Goal: Task Accomplishment & Management: Use online tool/utility

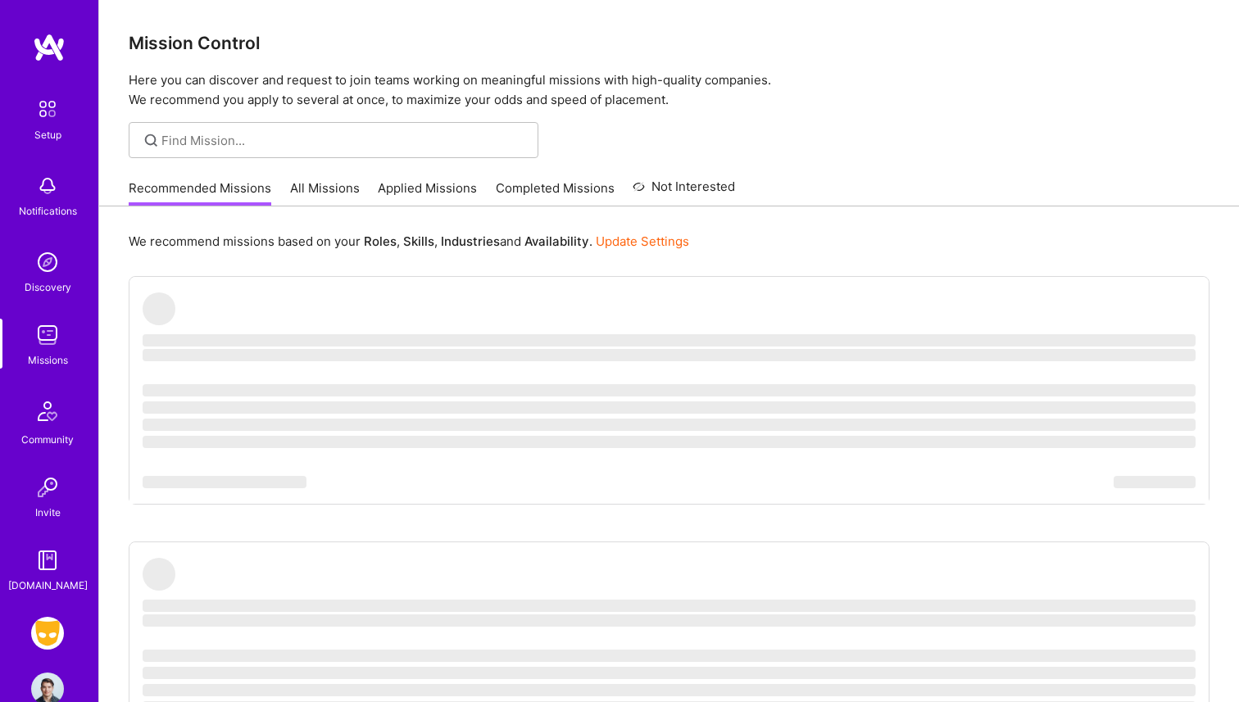
click at [55, 337] on img at bounding box center [47, 335] width 33 height 33
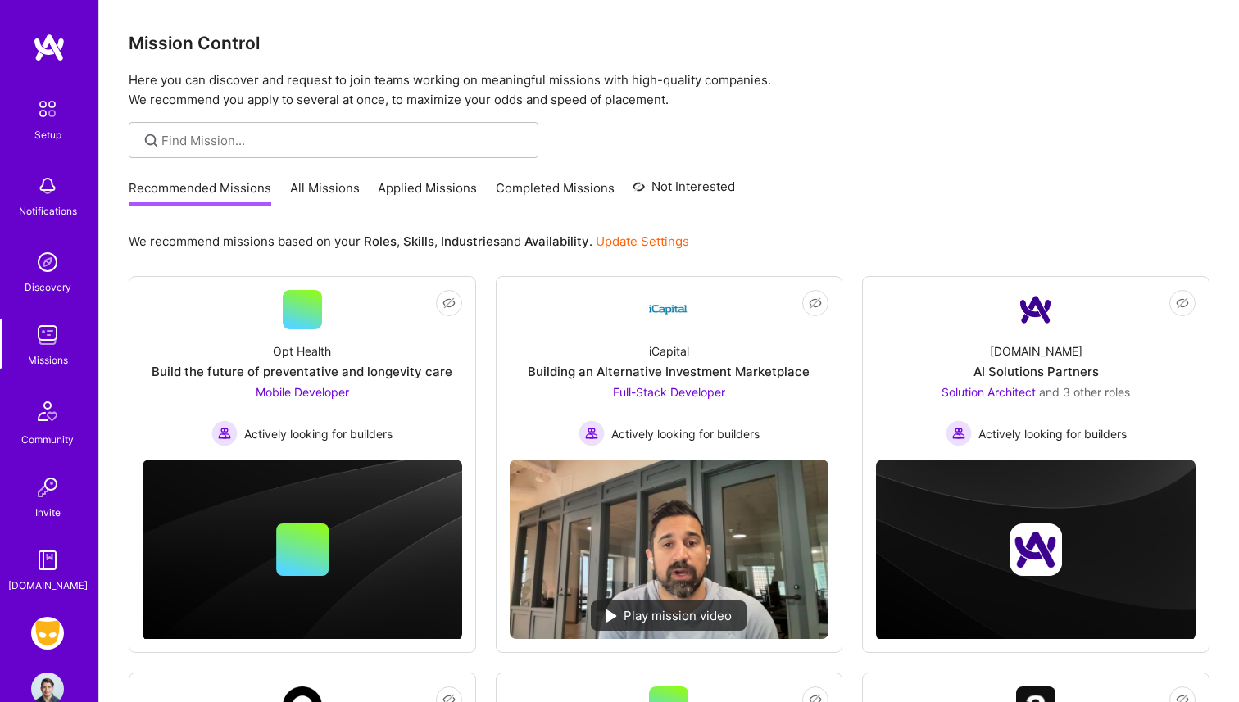
click at [329, 187] on link "All Missions" at bounding box center [325, 192] width 70 height 27
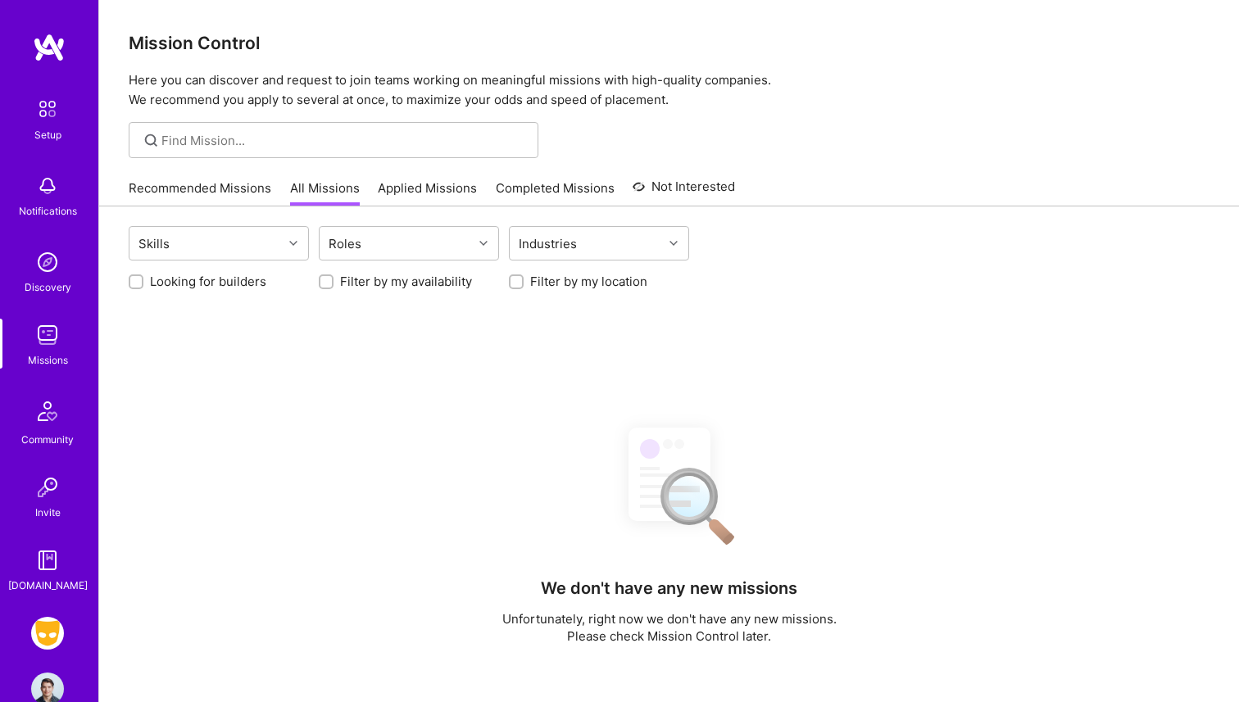
click at [229, 189] on link "Recommended Missions" at bounding box center [200, 192] width 143 height 27
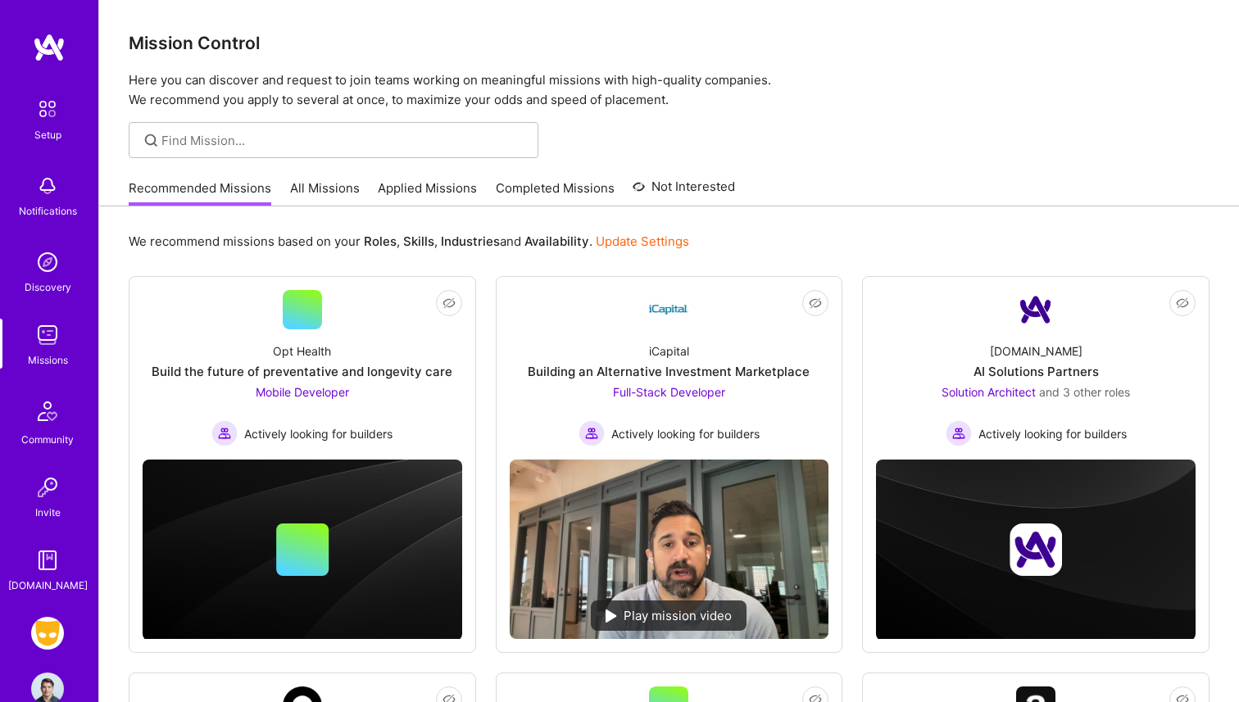
click at [28, 622] on link "Grindr: Mobile + BE + Cloud" at bounding box center [47, 633] width 41 height 33
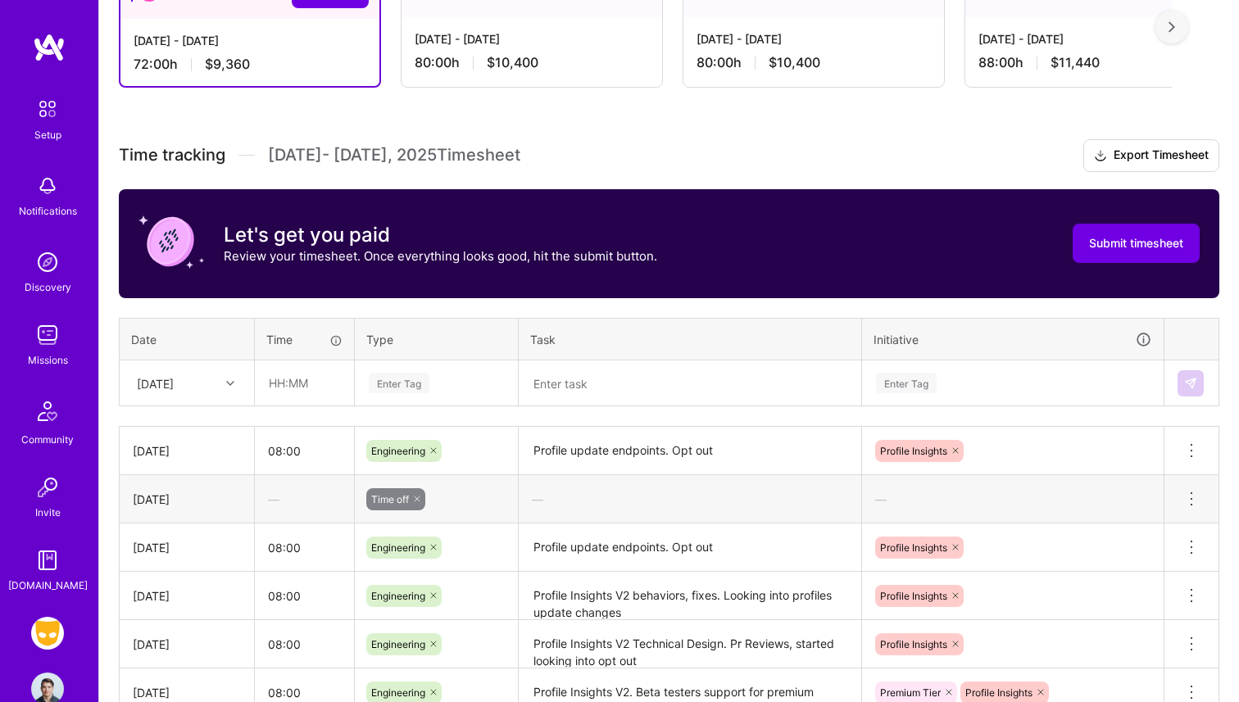
scroll to position [409, 0]
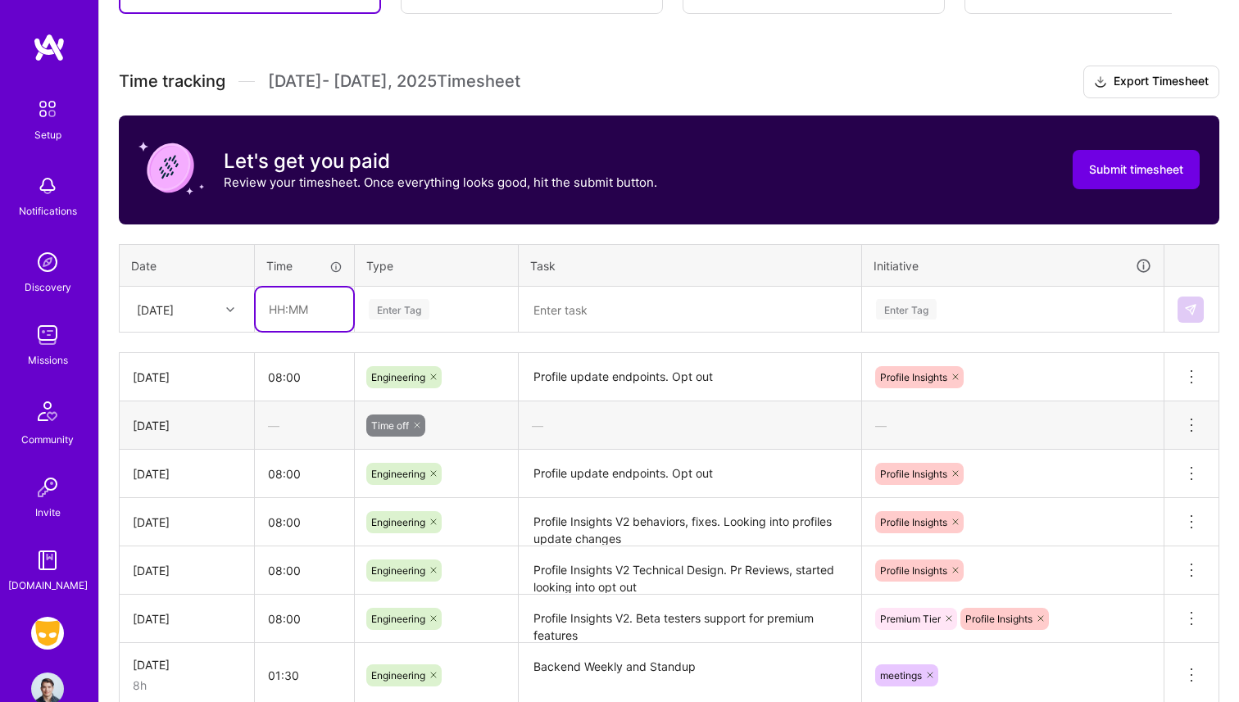
click at [285, 304] on input "text" at bounding box center [305, 309] width 98 height 43
type input "08:00"
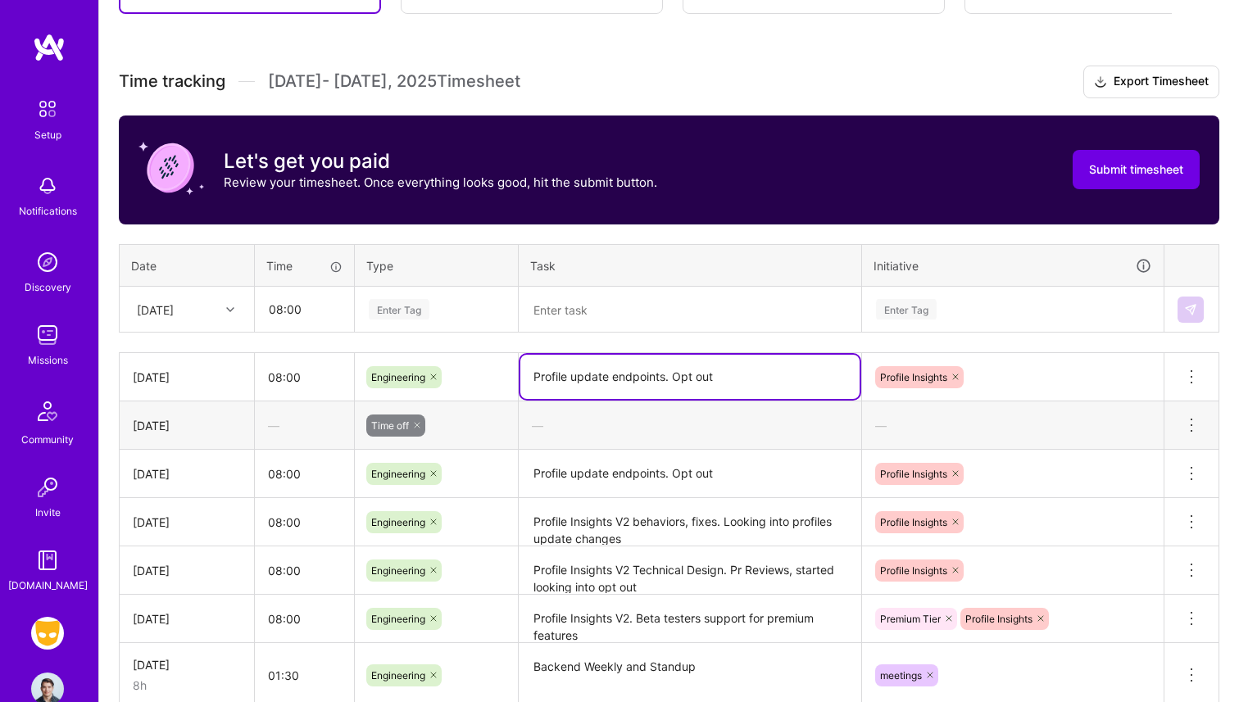
click at [649, 375] on textarea "Profile update endpoints. Opt out" at bounding box center [689, 377] width 339 height 44
click at [629, 299] on textarea at bounding box center [689, 310] width 339 height 43
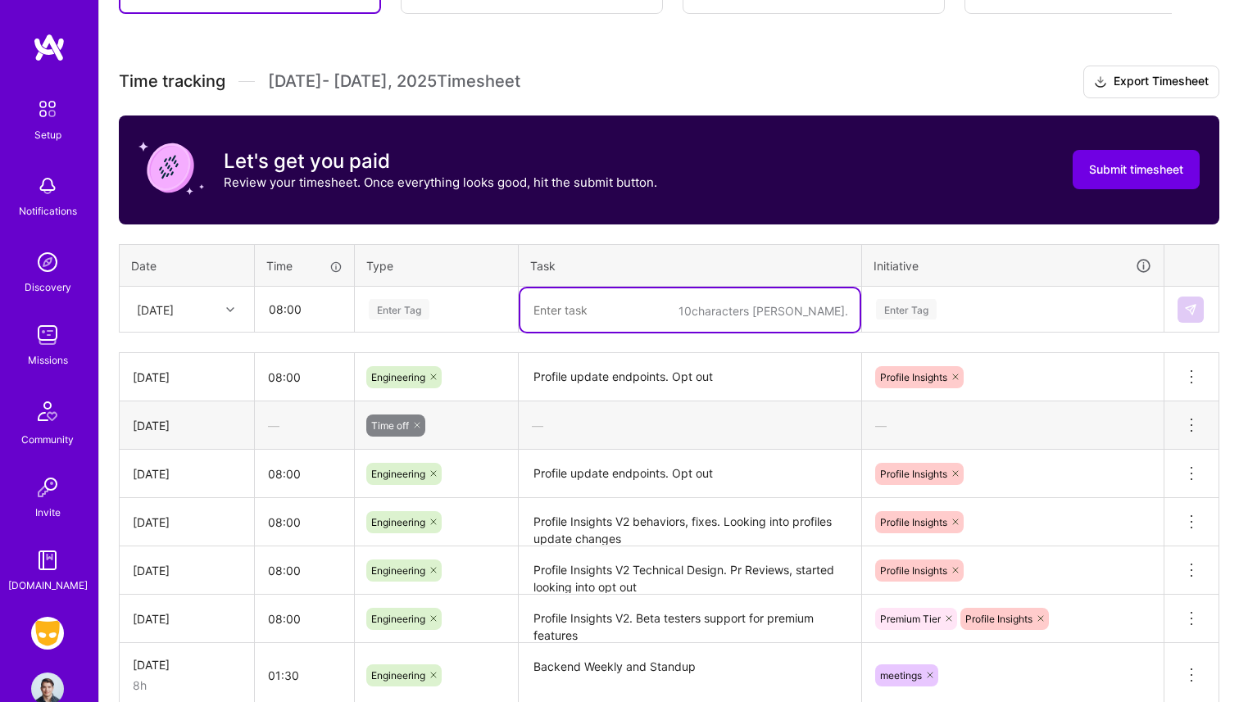
paste textarea "Profile update endpoints. Opt out"
drag, startPoint x: 574, startPoint y: 308, endPoint x: 716, endPoint y: 307, distance: 141.8
click at [718, 309] on textarea "Profile update endpoints. Opt out" at bounding box center [689, 310] width 339 height 43
type textarea "Profile Insights Opt out DB and writes"
click at [983, 302] on div "Enter Tag" at bounding box center [1013, 309] width 277 height 20
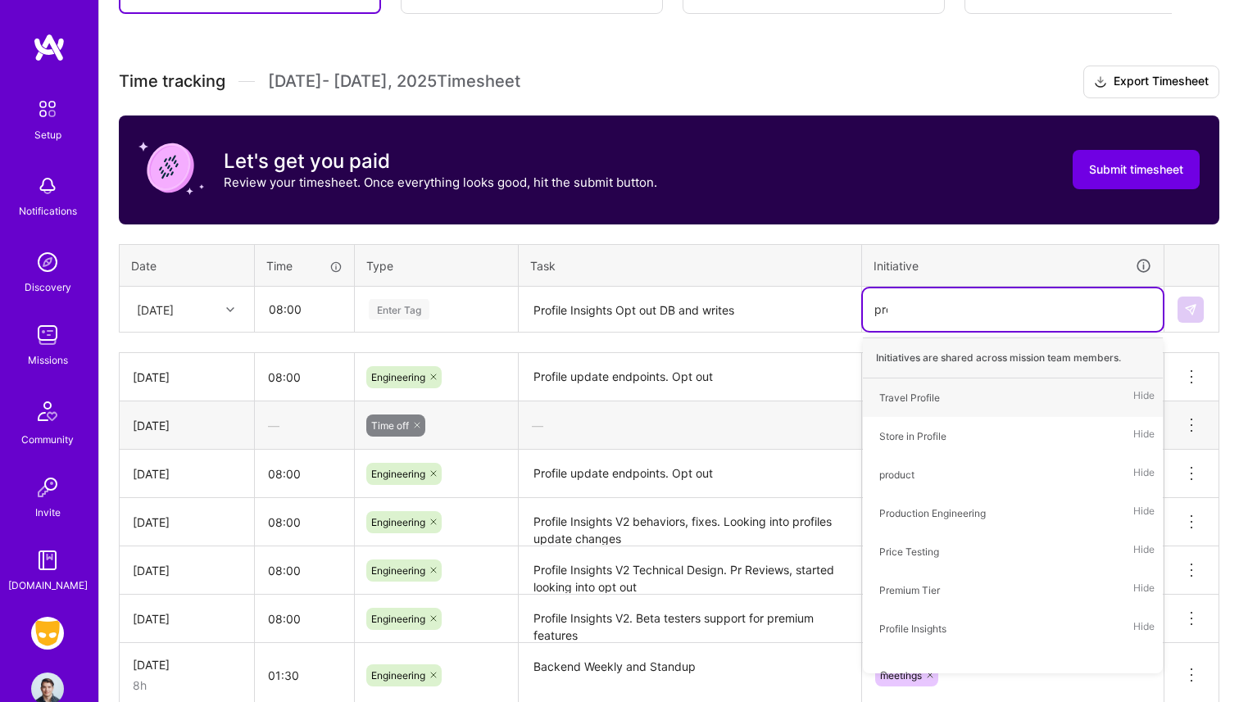
type input "prof"
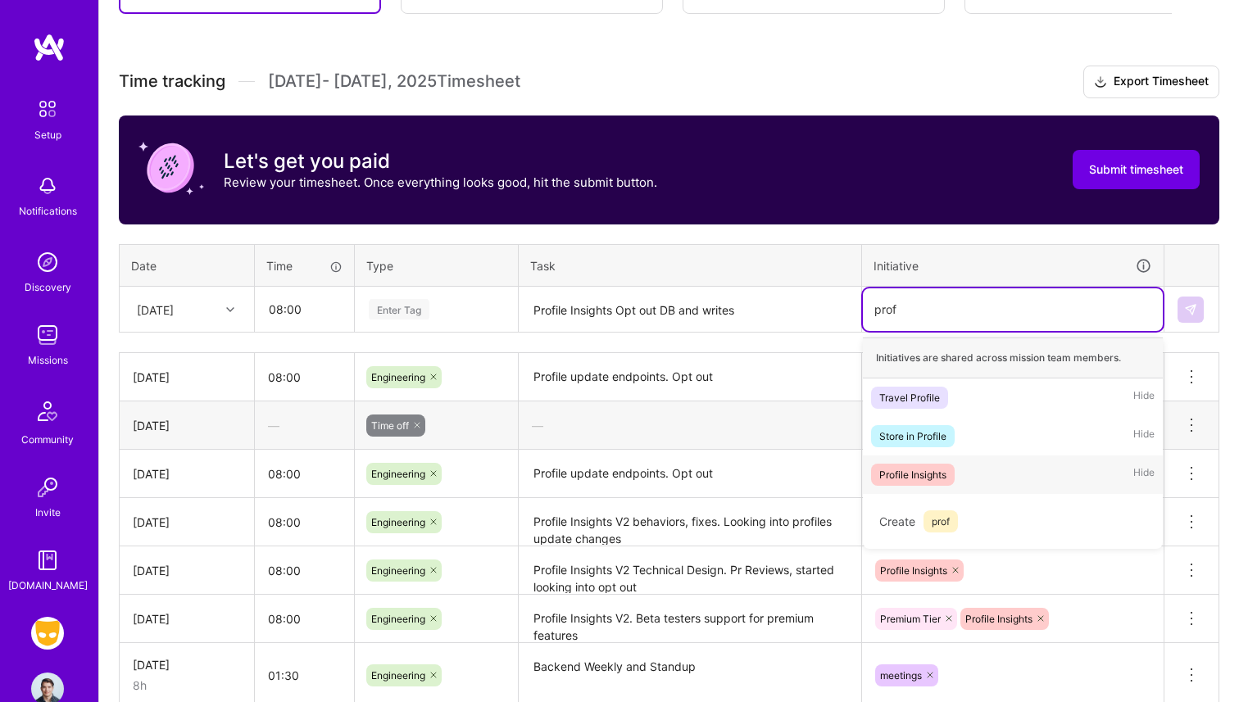
click at [938, 464] on span "Profile Insights" at bounding box center [913, 475] width 84 height 22
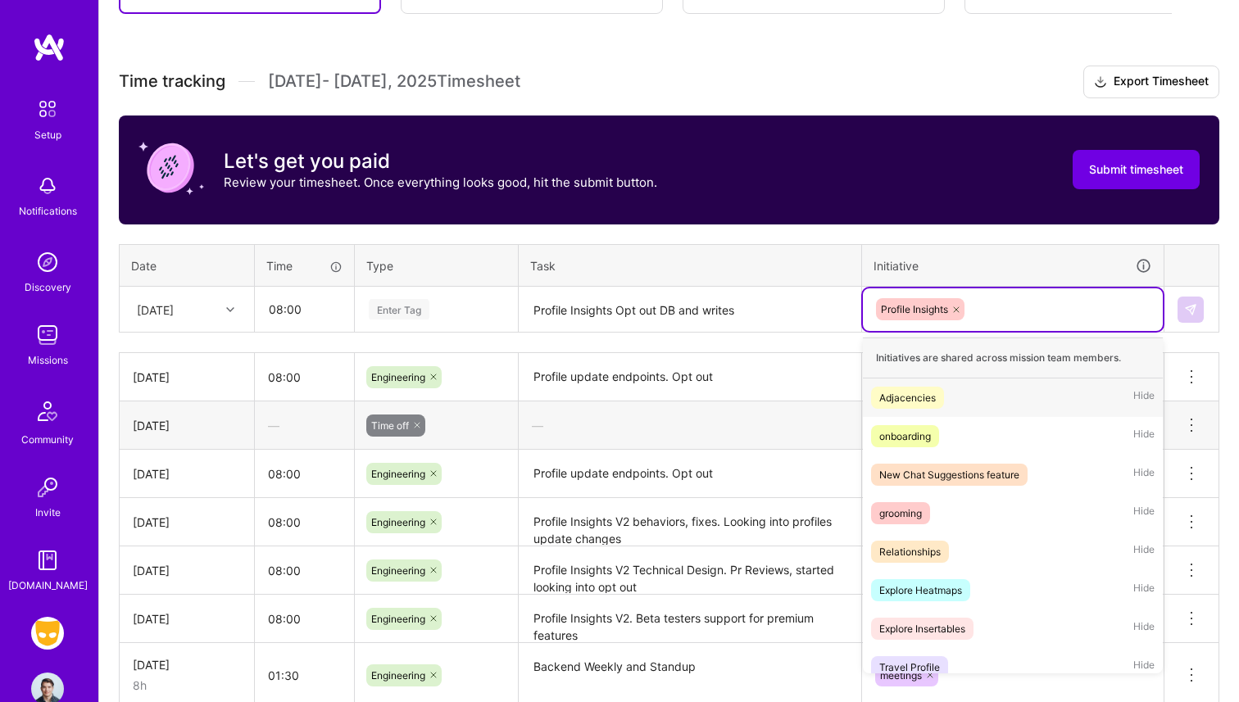
click at [1076, 316] on div "Profile Insights" at bounding box center [1013, 309] width 277 height 25
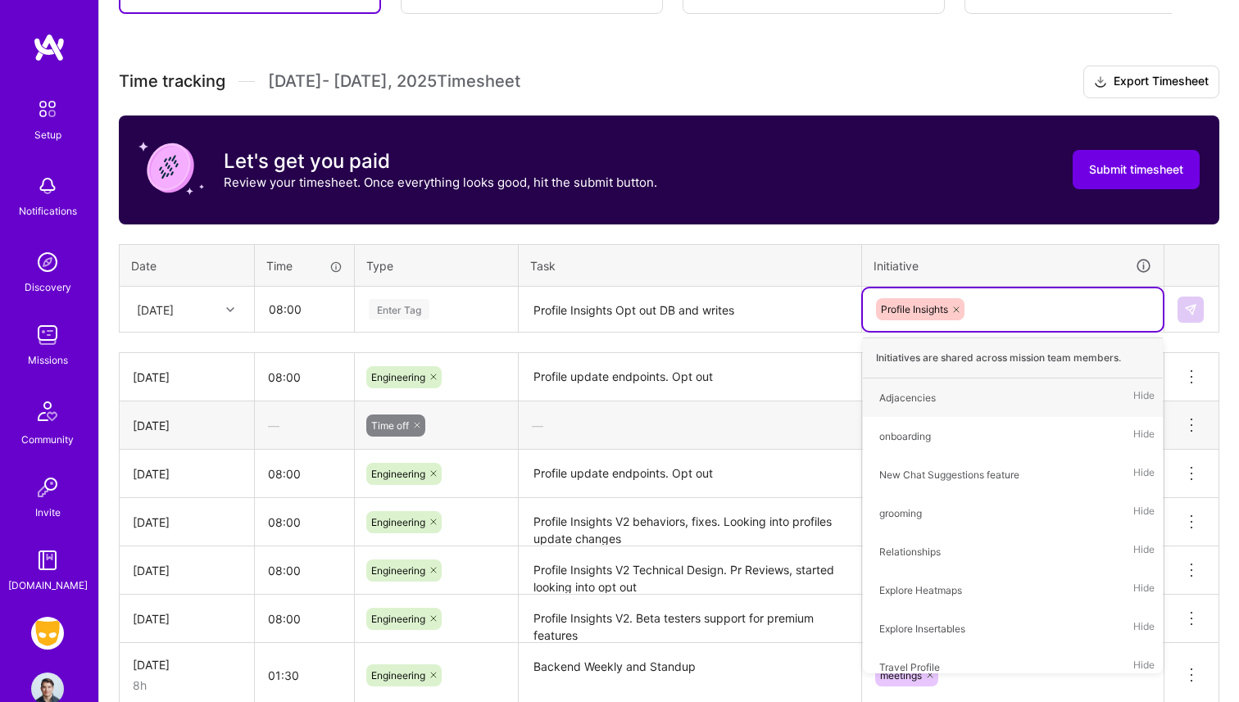
click at [438, 314] on div "Enter Tag" at bounding box center [436, 309] width 139 height 20
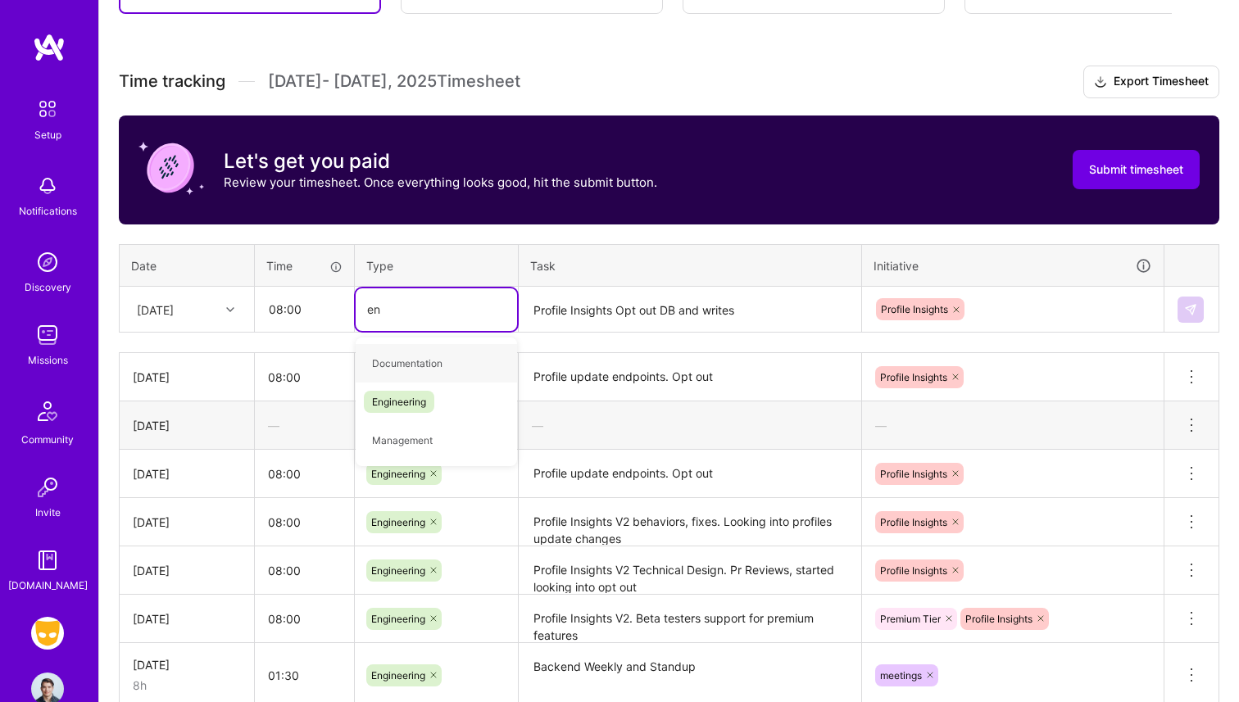
type input "eng"
click at [381, 365] on span "Engineering" at bounding box center [399, 363] width 70 height 22
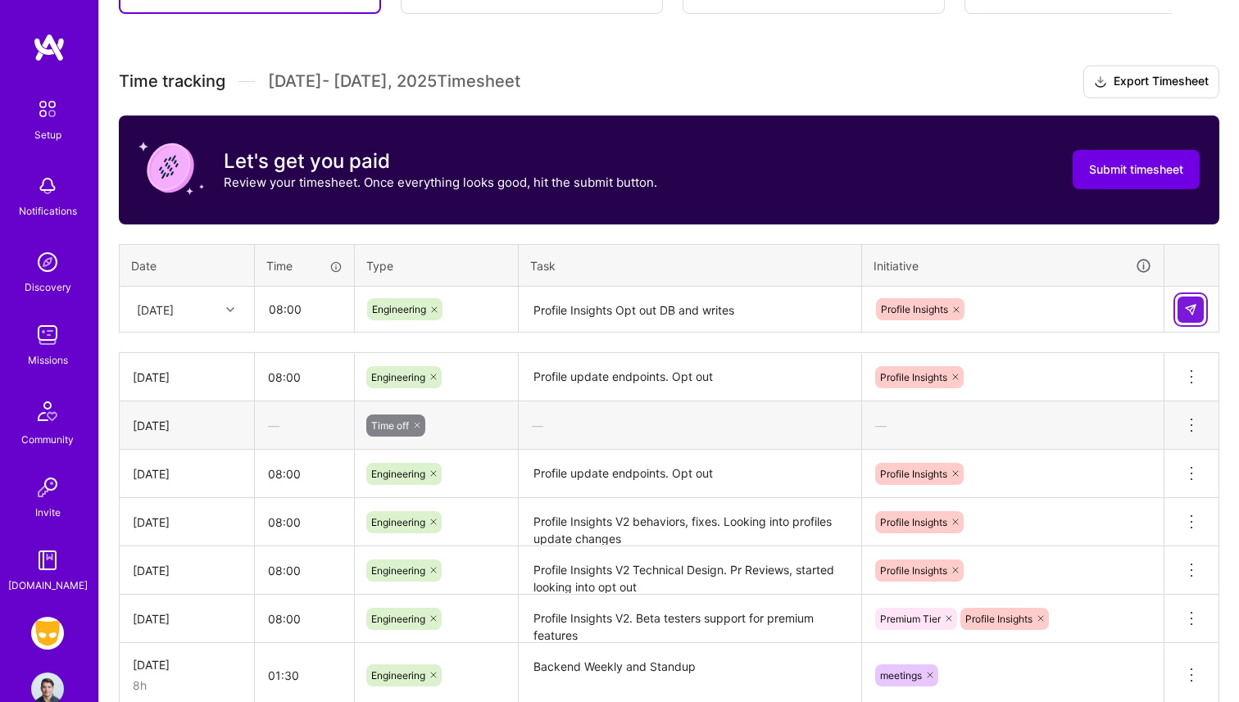
click at [1193, 311] on img at bounding box center [1190, 309] width 13 height 13
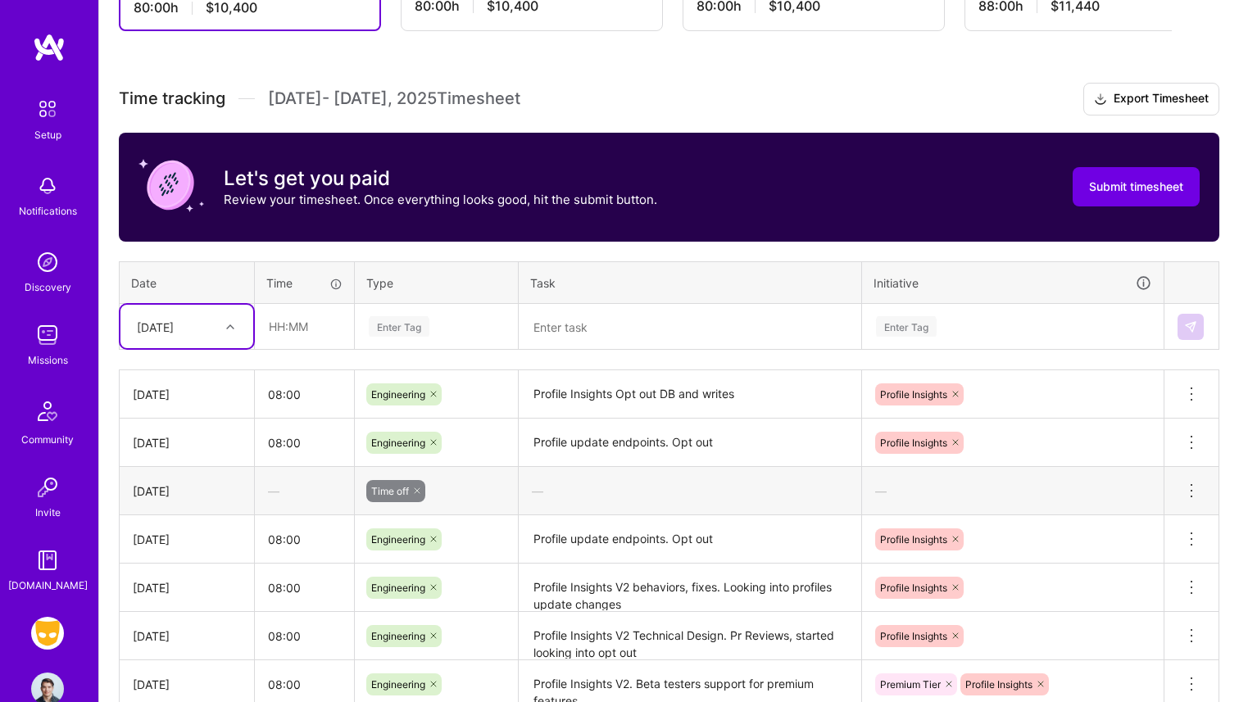
scroll to position [390, 0]
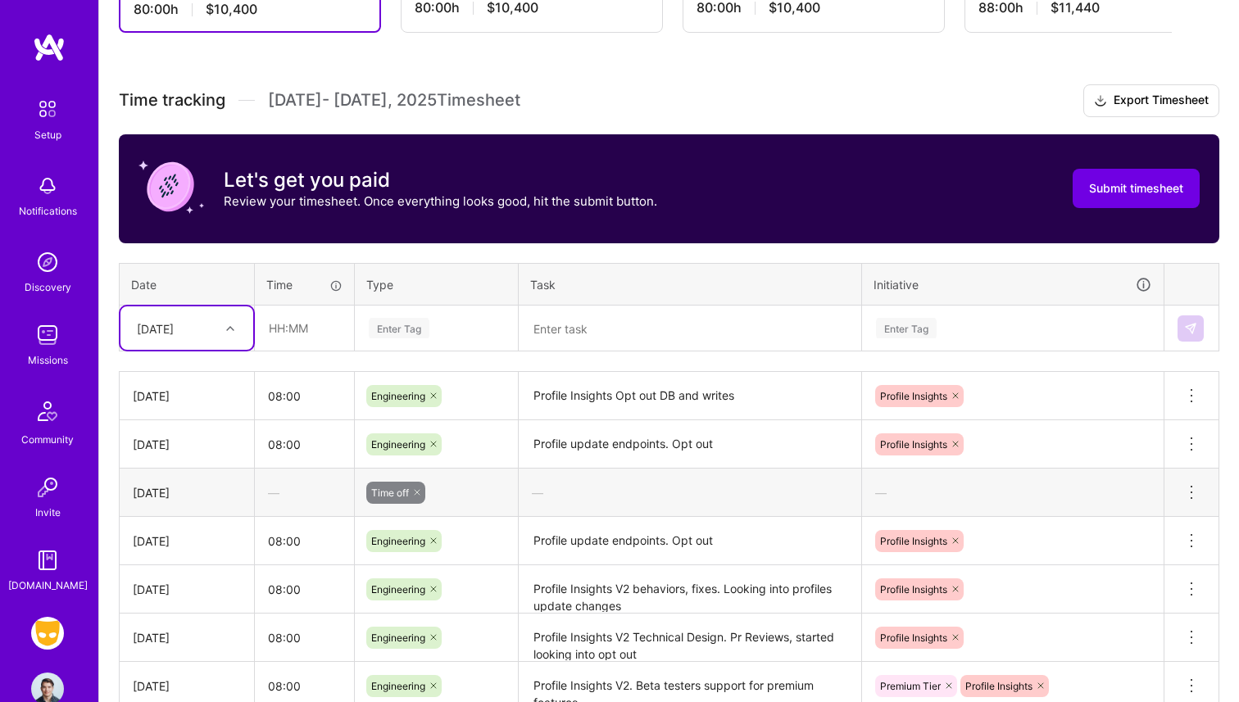
click at [226, 332] on div at bounding box center [232, 328] width 25 height 21
click at [393, 302] on th "Type" at bounding box center [437, 284] width 164 height 43
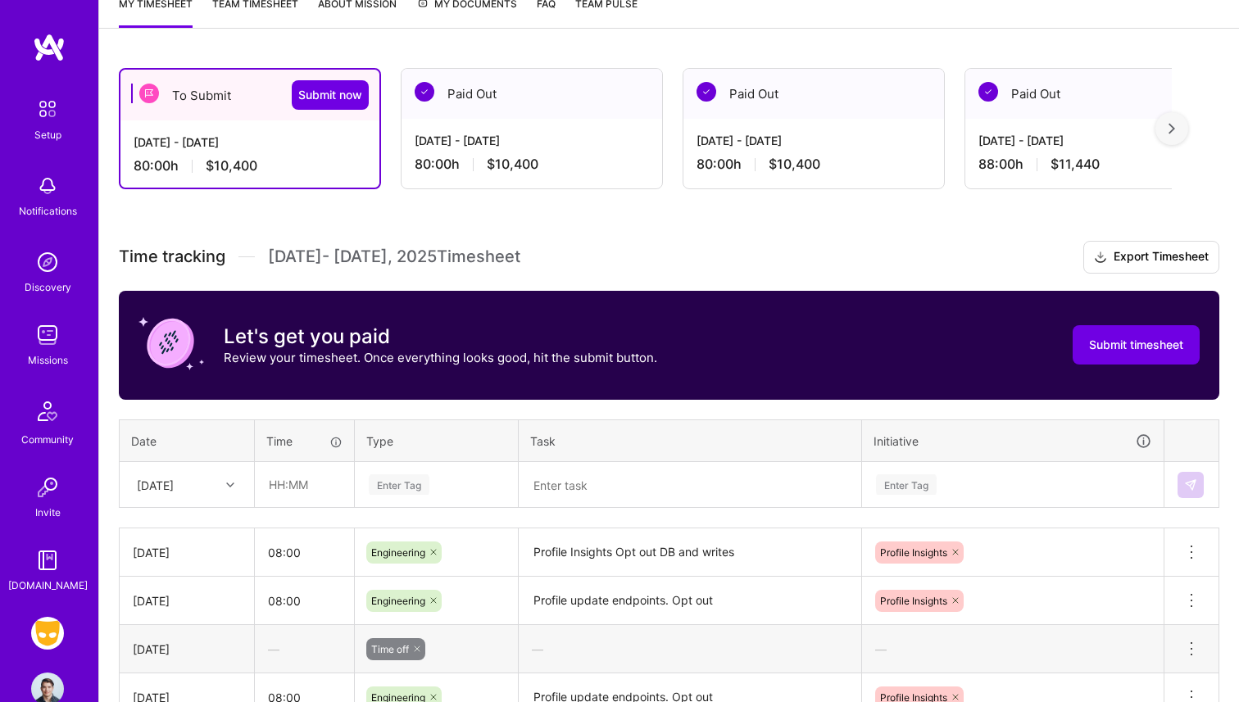
scroll to position [0, 0]
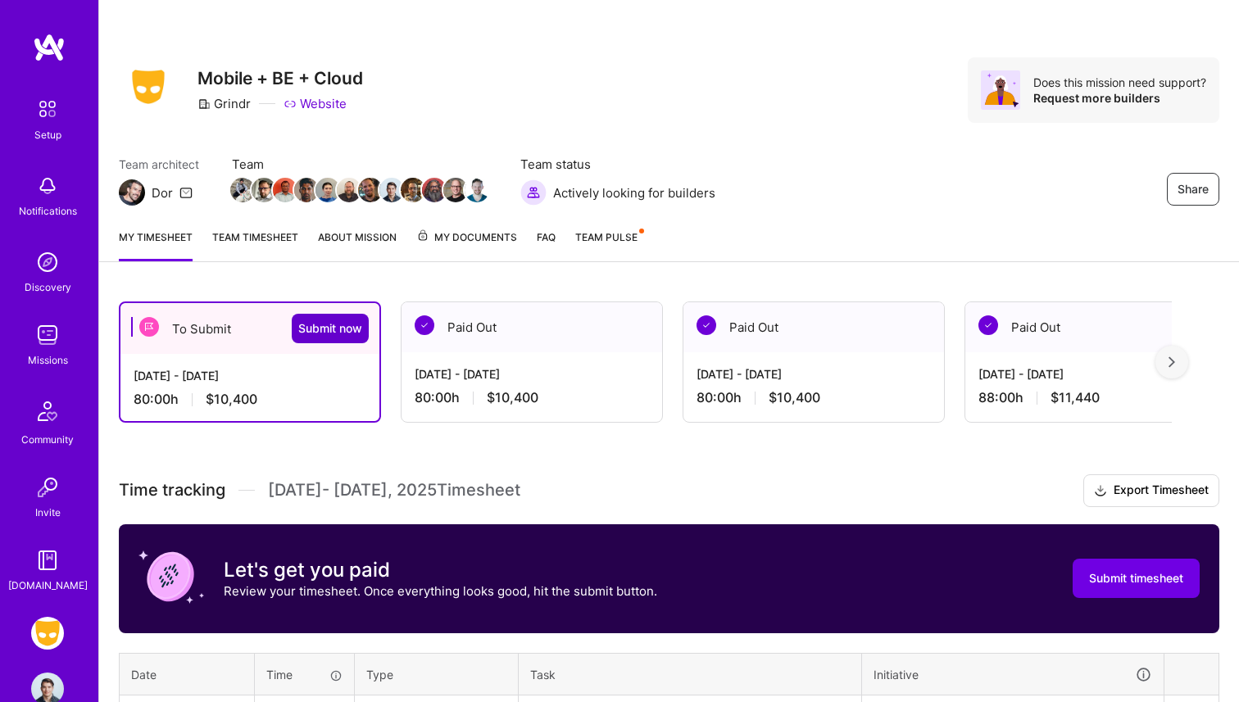
click at [331, 327] on span "Submit now" at bounding box center [330, 328] width 64 height 16
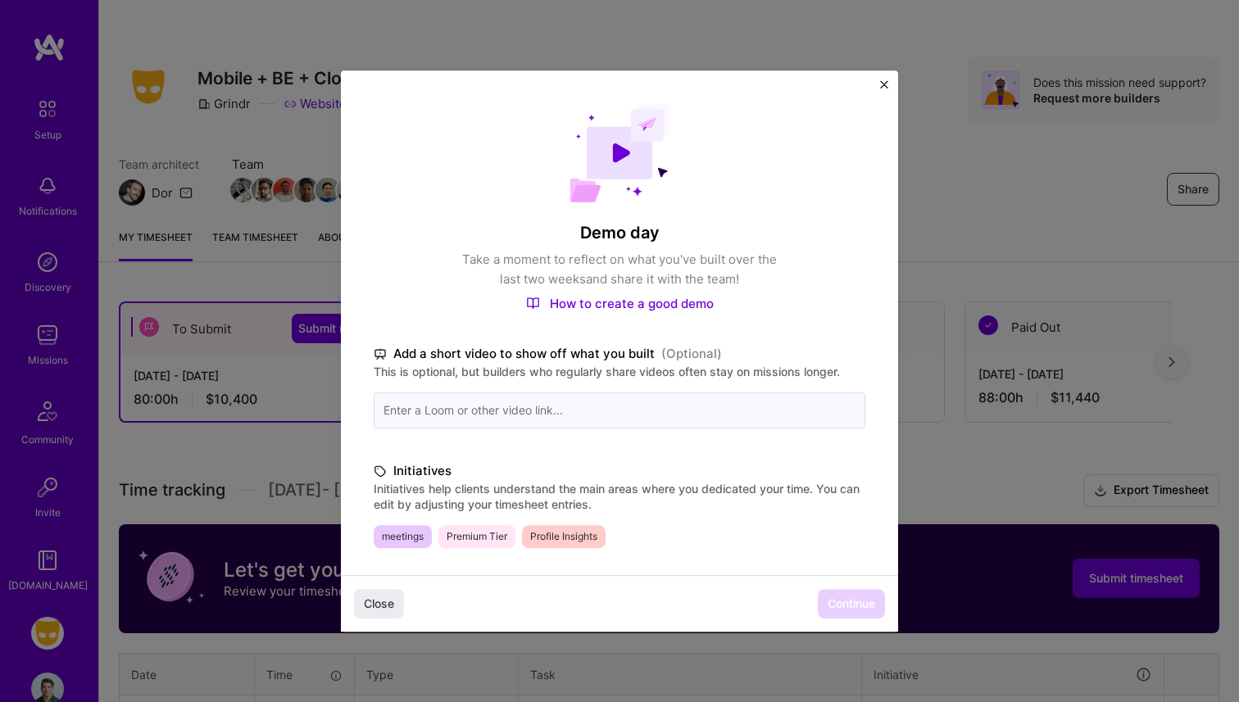
click at [529, 426] on input at bounding box center [620, 411] width 492 height 36
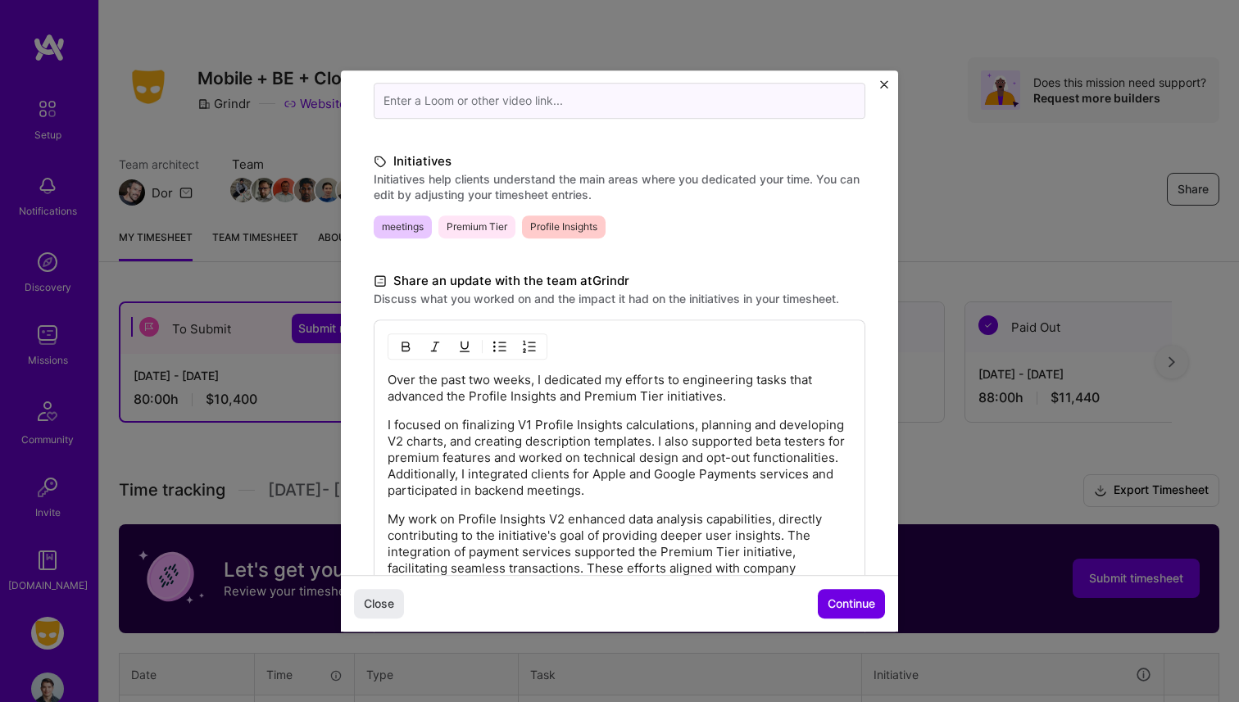
scroll to position [448, 0]
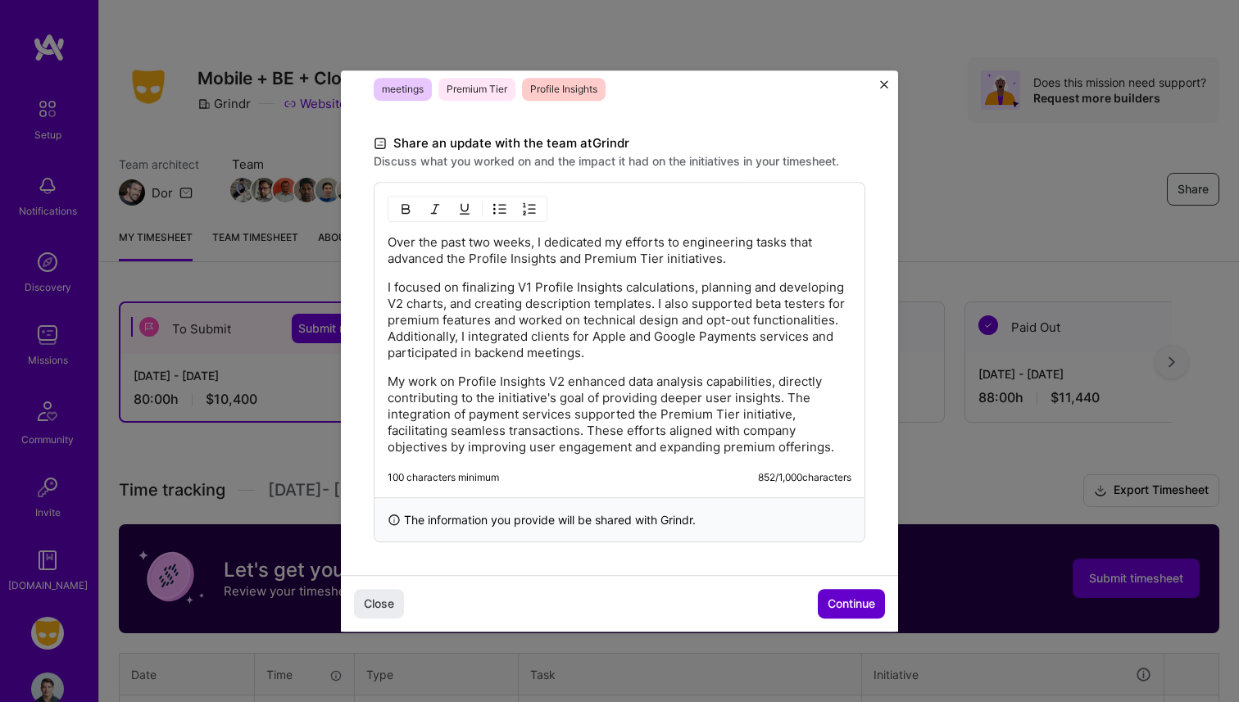
click at [843, 599] on span "Continue" at bounding box center [852, 604] width 48 height 16
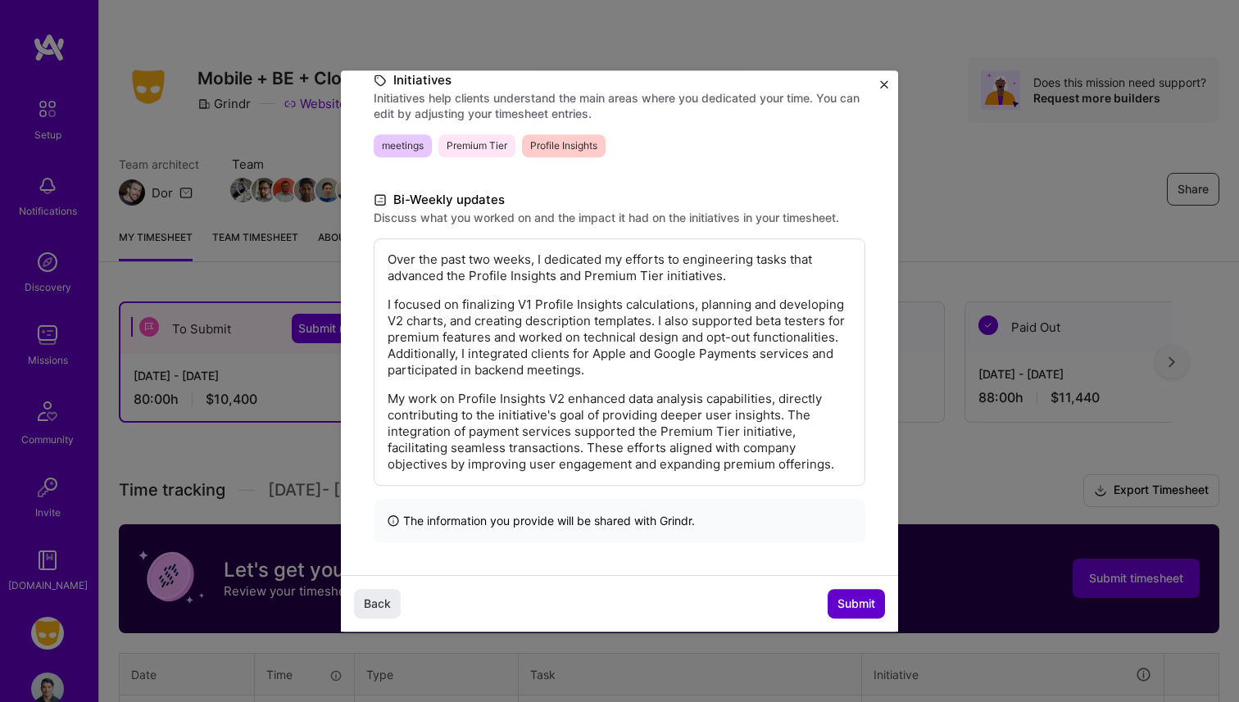
click at [861, 612] on button "Submit" at bounding box center [856, 604] width 57 height 30
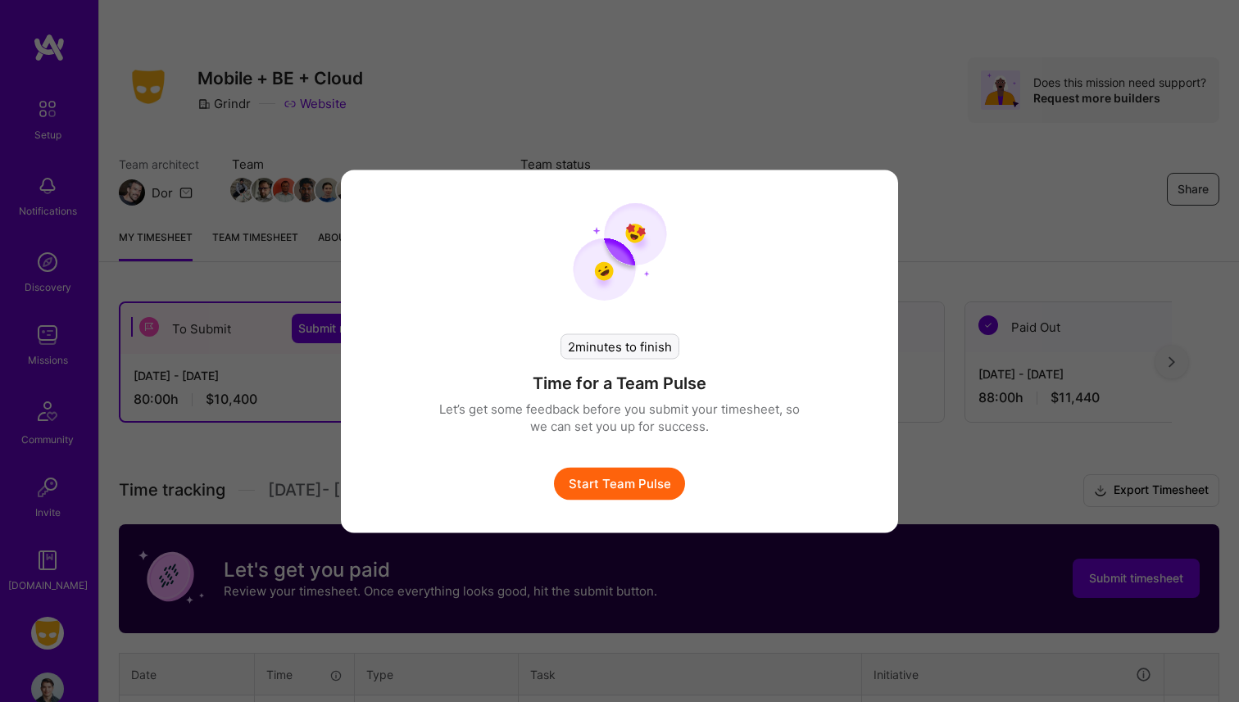
click at [613, 489] on button "Start Team Pulse" at bounding box center [619, 483] width 131 height 33
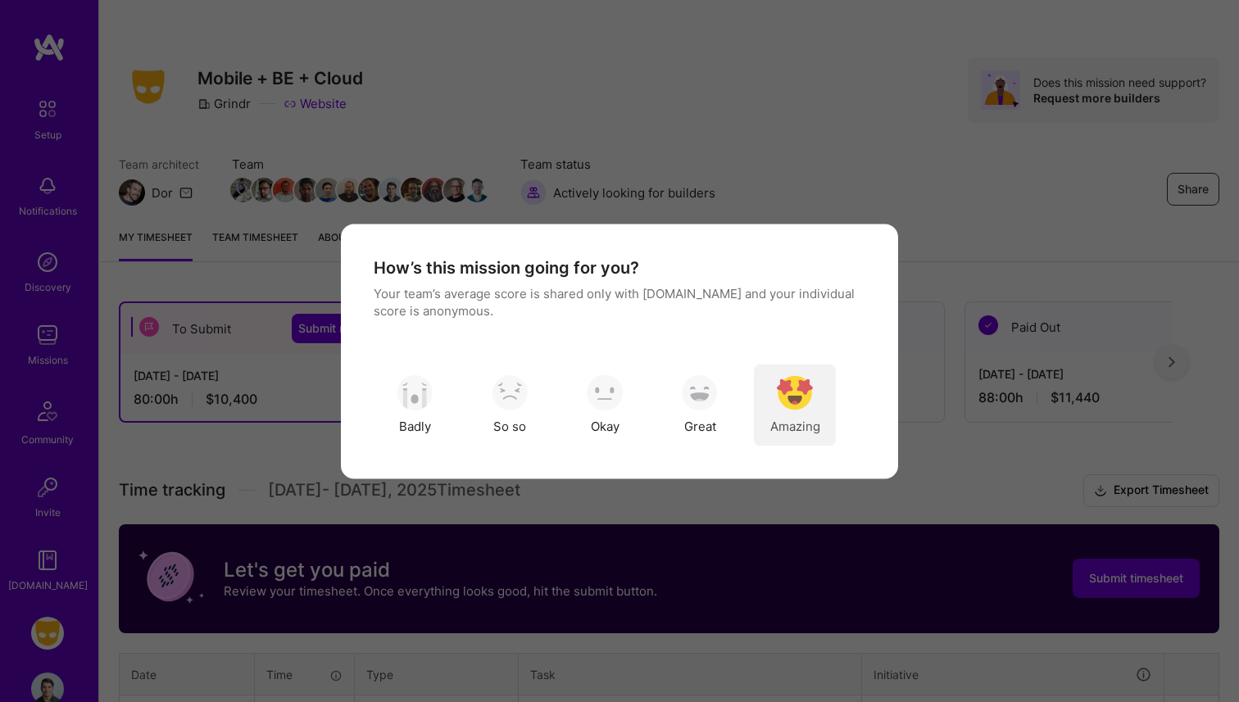
click at [787, 384] on img "modal" at bounding box center [795, 393] width 36 height 36
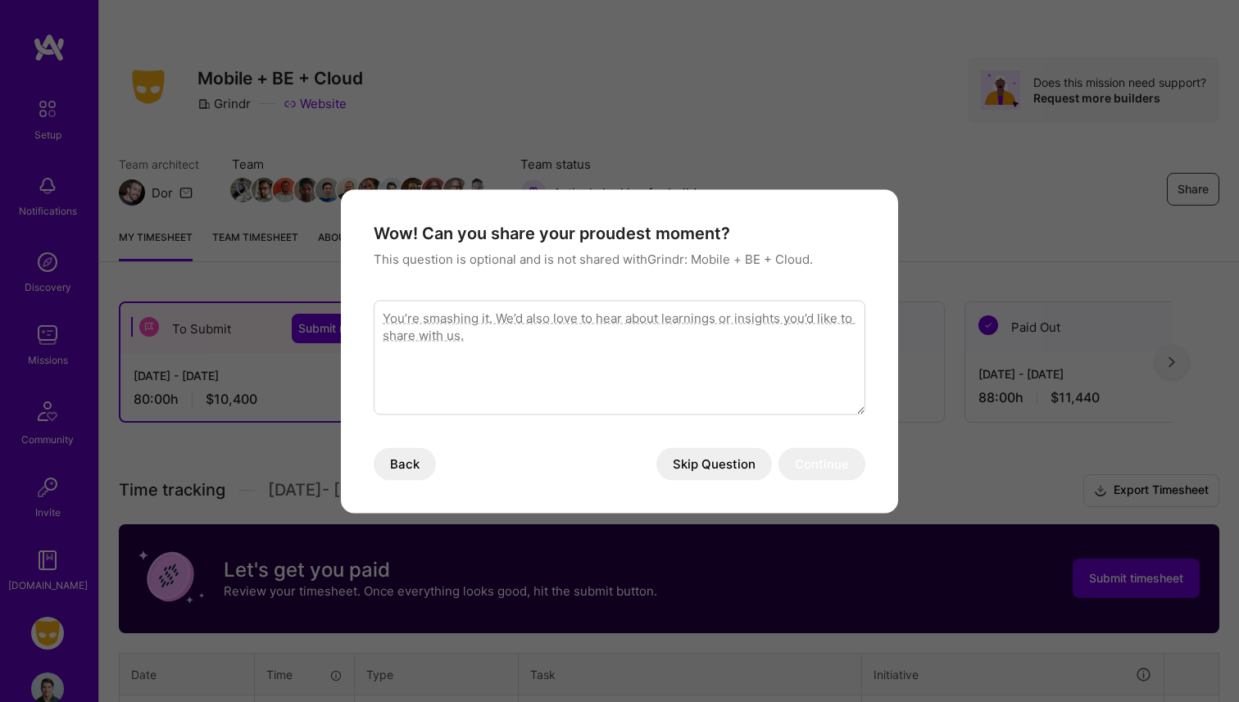
click at [691, 472] on button "Skip Question" at bounding box center [715, 464] width 116 height 33
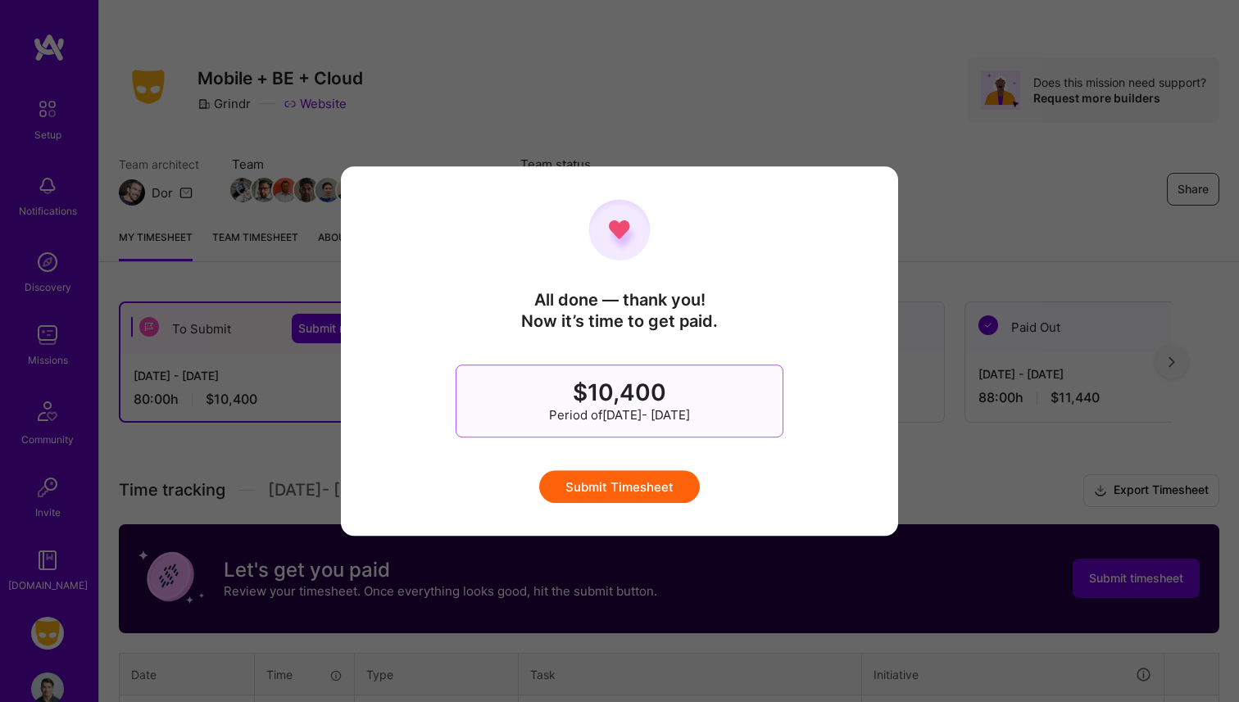
click at [657, 491] on button "Submit Timesheet" at bounding box center [619, 486] width 161 height 33
